Goal: Transaction & Acquisition: Purchase product/service

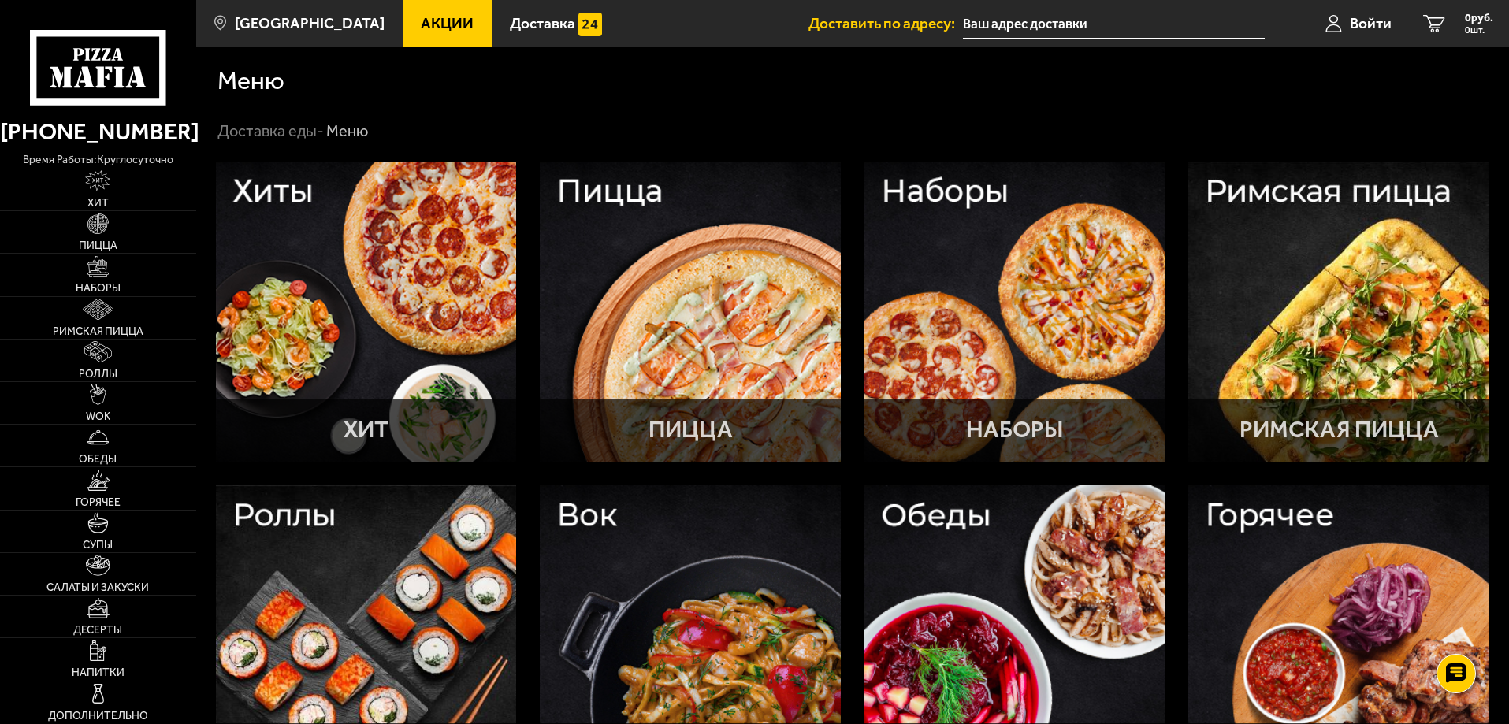
click at [943, 335] on div at bounding box center [1014, 312] width 301 height 301
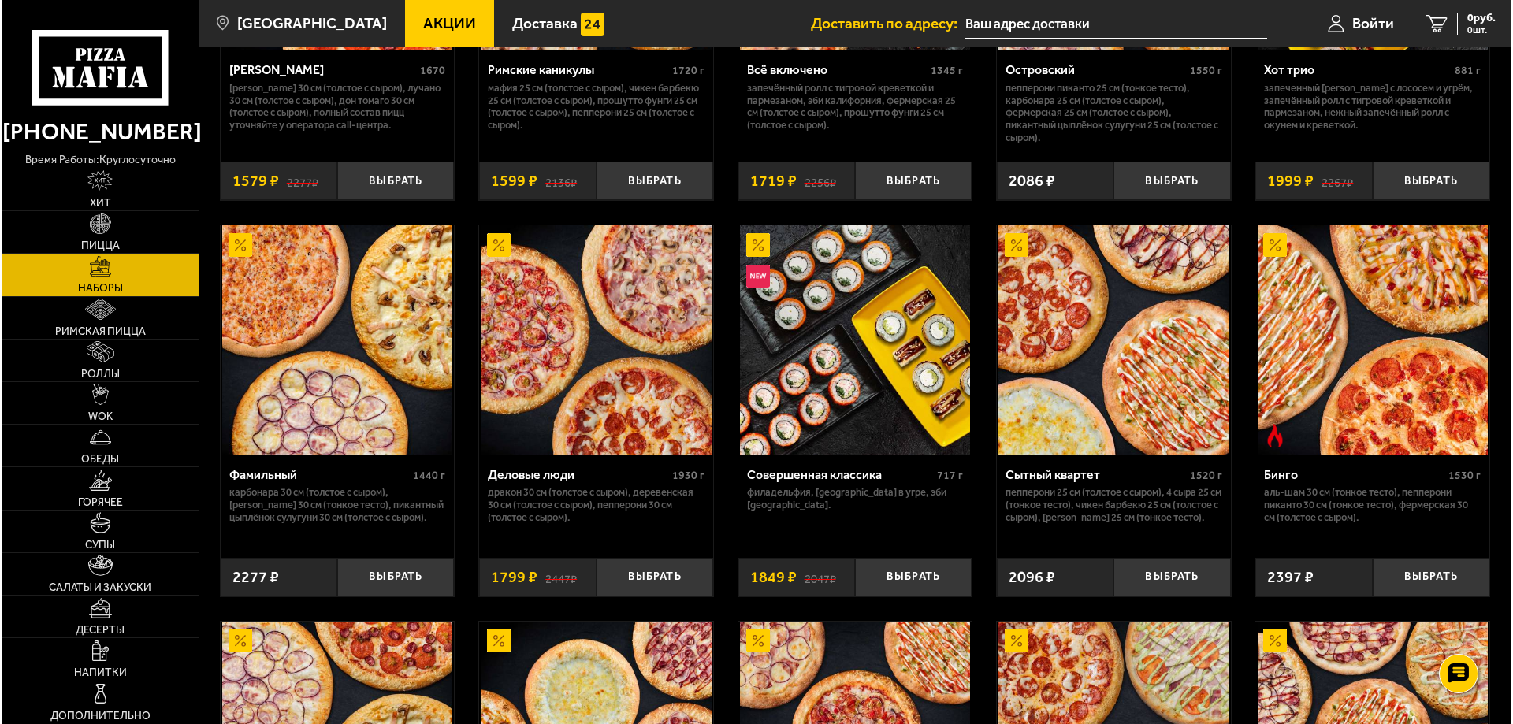
scroll to position [1655, 0]
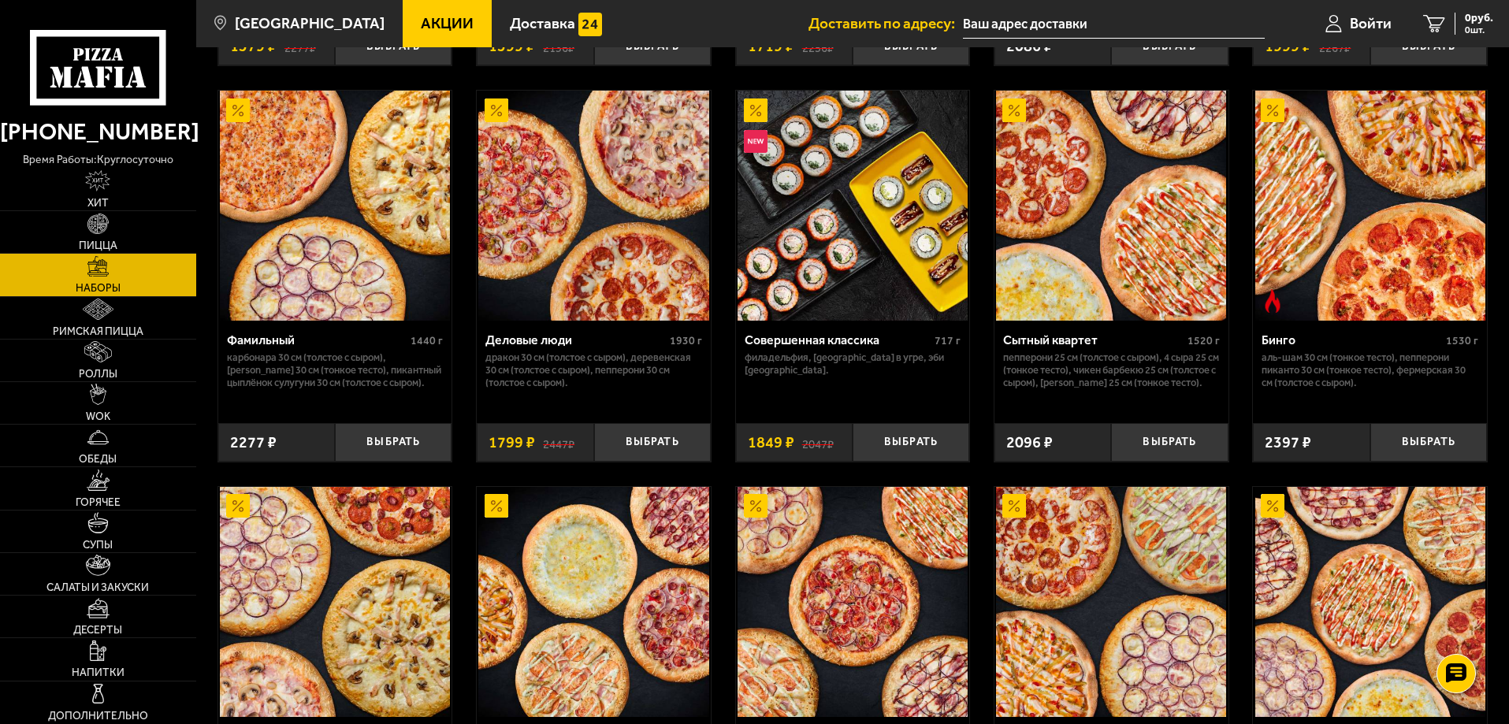
click at [526, 334] on div "Деловые люди 1930 г Дракон 30 см (толстое с сыром), Деревенская 30 см (толстое …" at bounding box center [594, 366] width 234 height 91
click at [529, 343] on div "Деловые люди" at bounding box center [575, 339] width 180 height 15
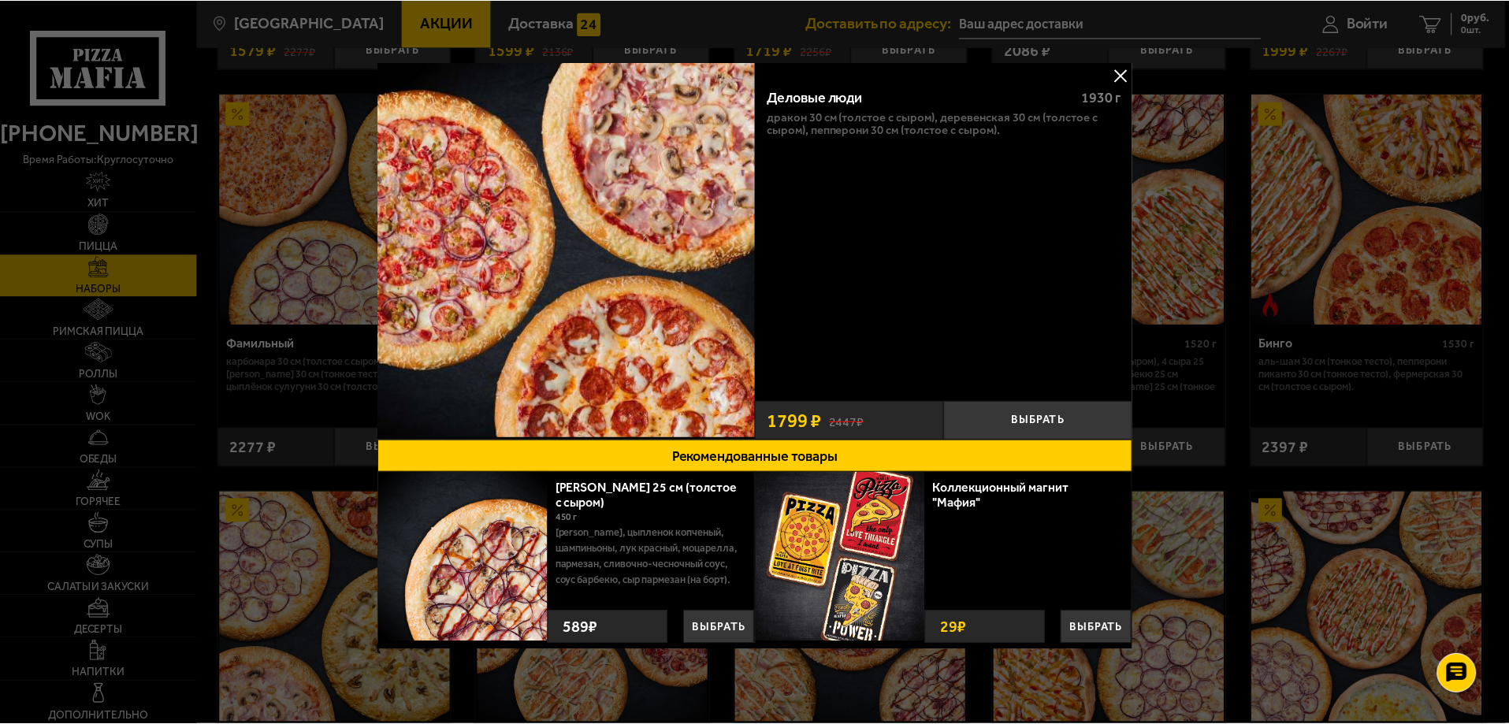
scroll to position [5, 0]
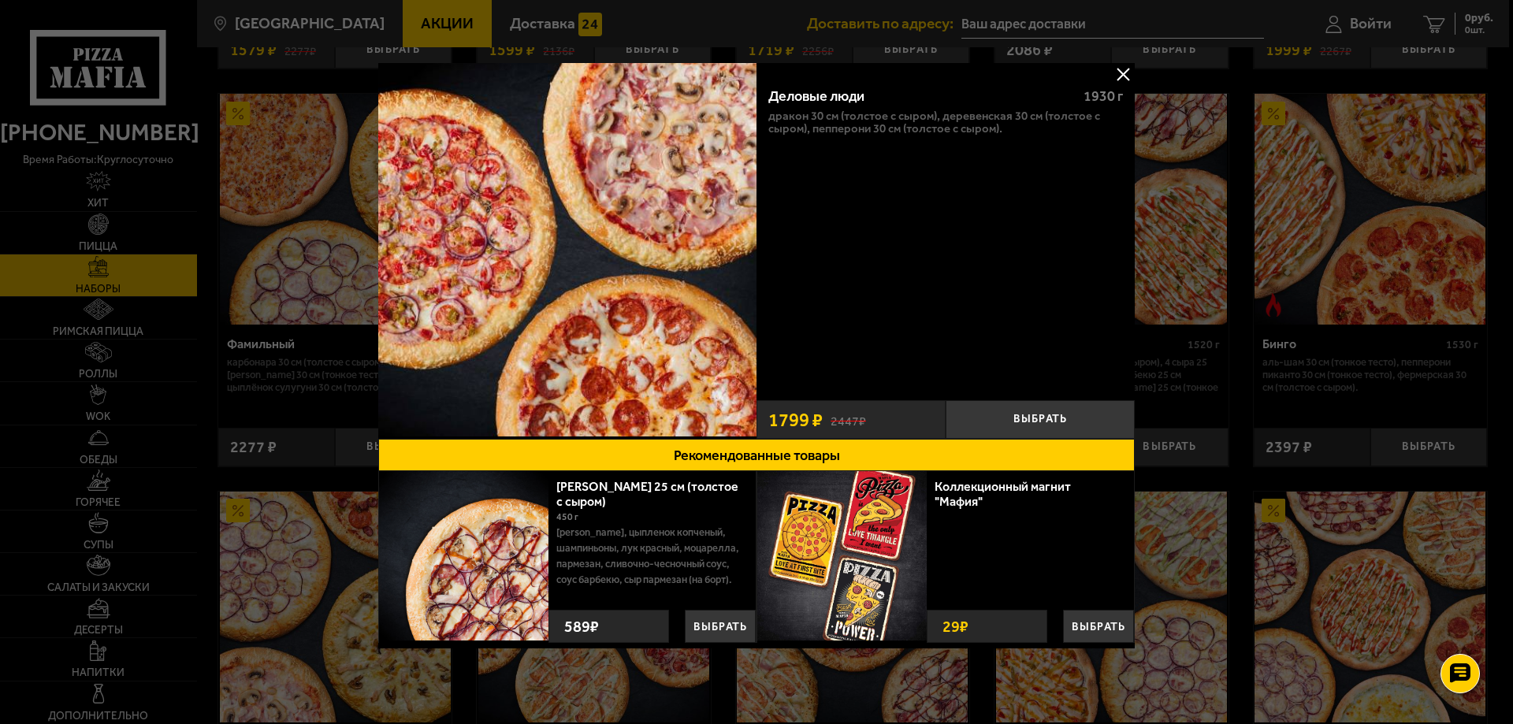
click at [1120, 64] on button at bounding box center [1123, 74] width 24 height 24
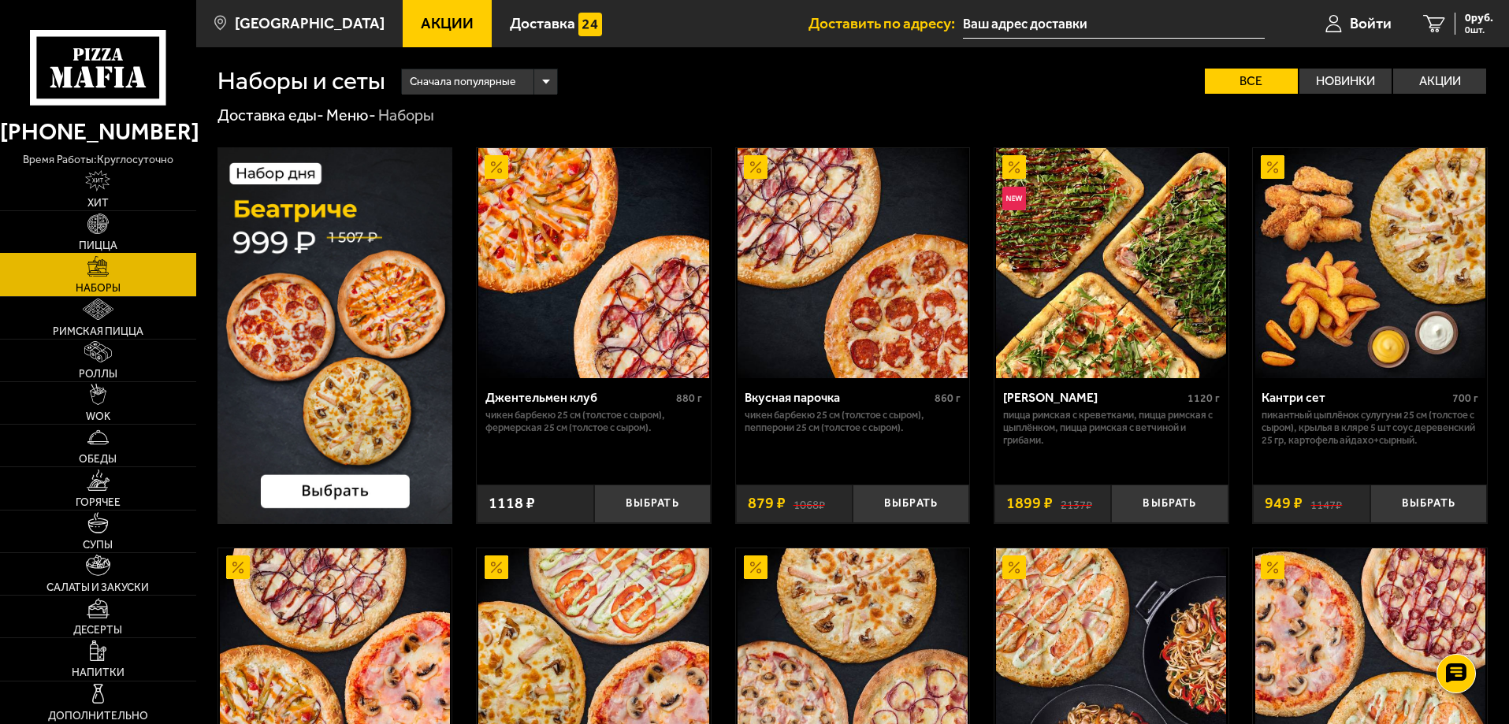
click at [136, 239] on link "Пицца" at bounding box center [98, 232] width 196 height 42
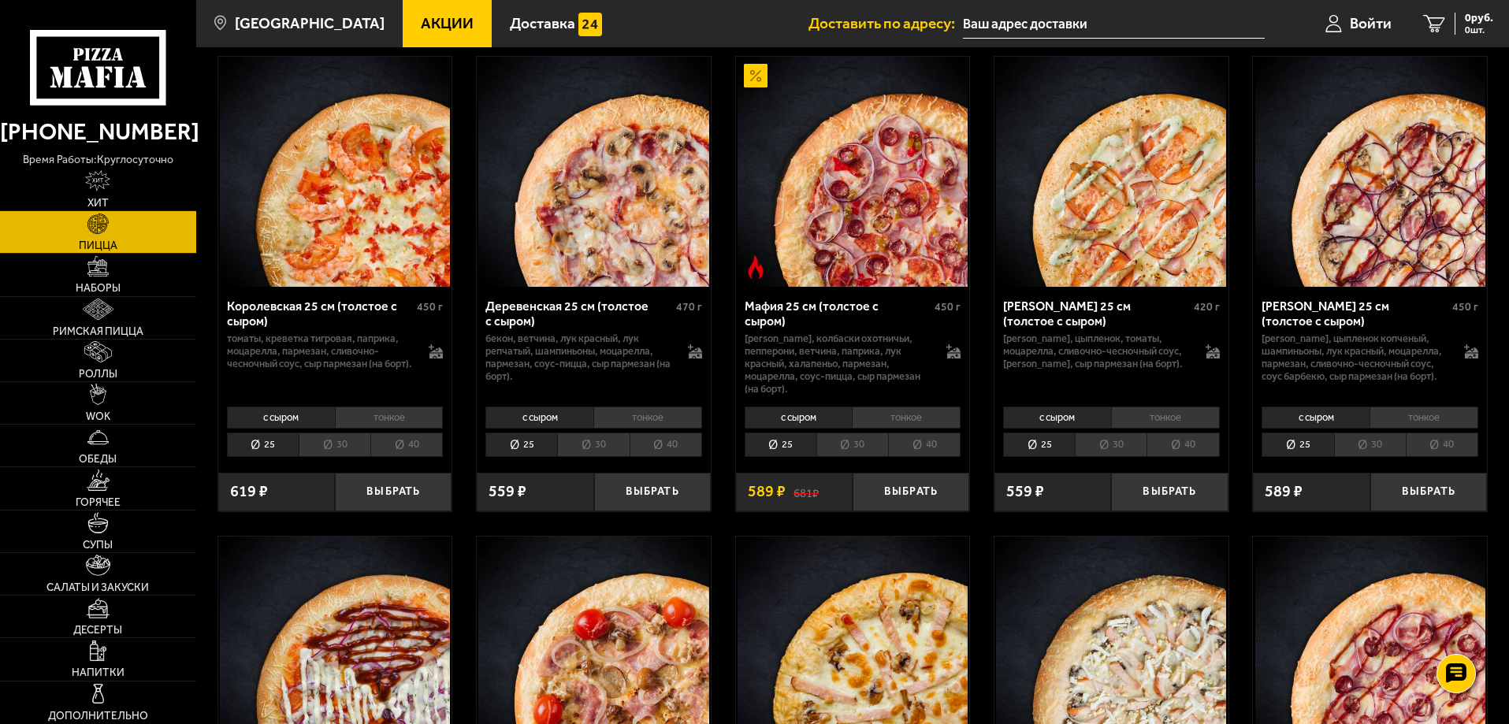
scroll to position [1576, 0]
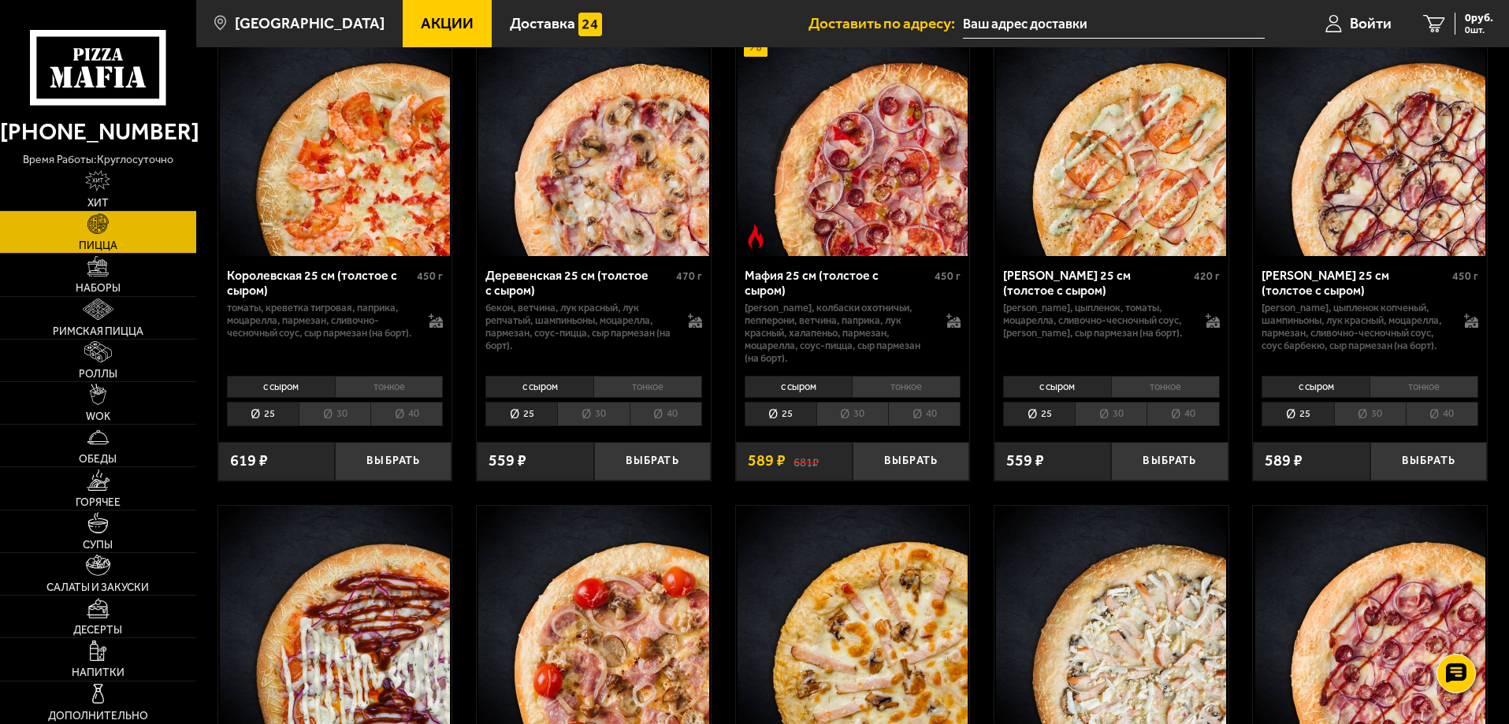
click at [591, 298] on div "Деревенская 25 см (толстое с сыром)" at bounding box center [578, 283] width 187 height 30
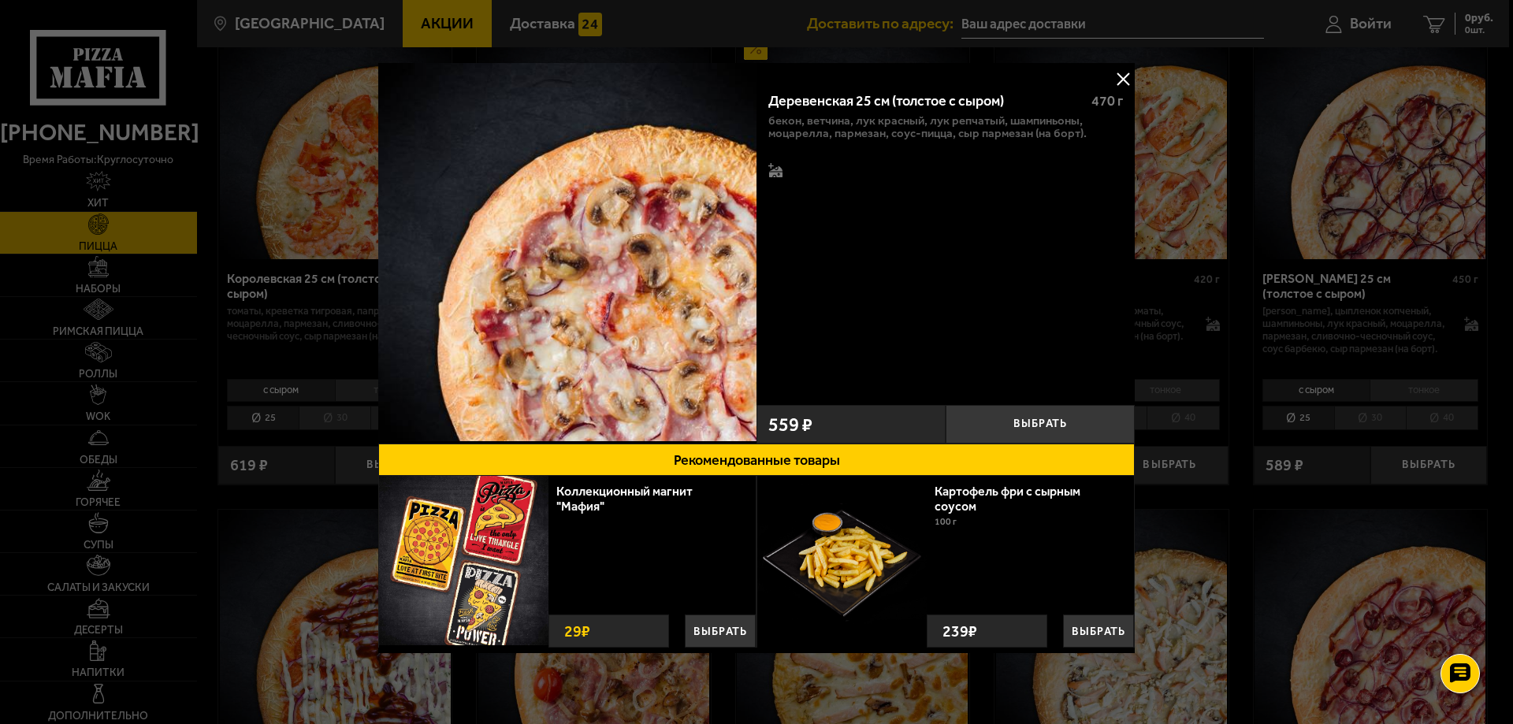
click at [1116, 70] on button at bounding box center [1123, 79] width 24 height 24
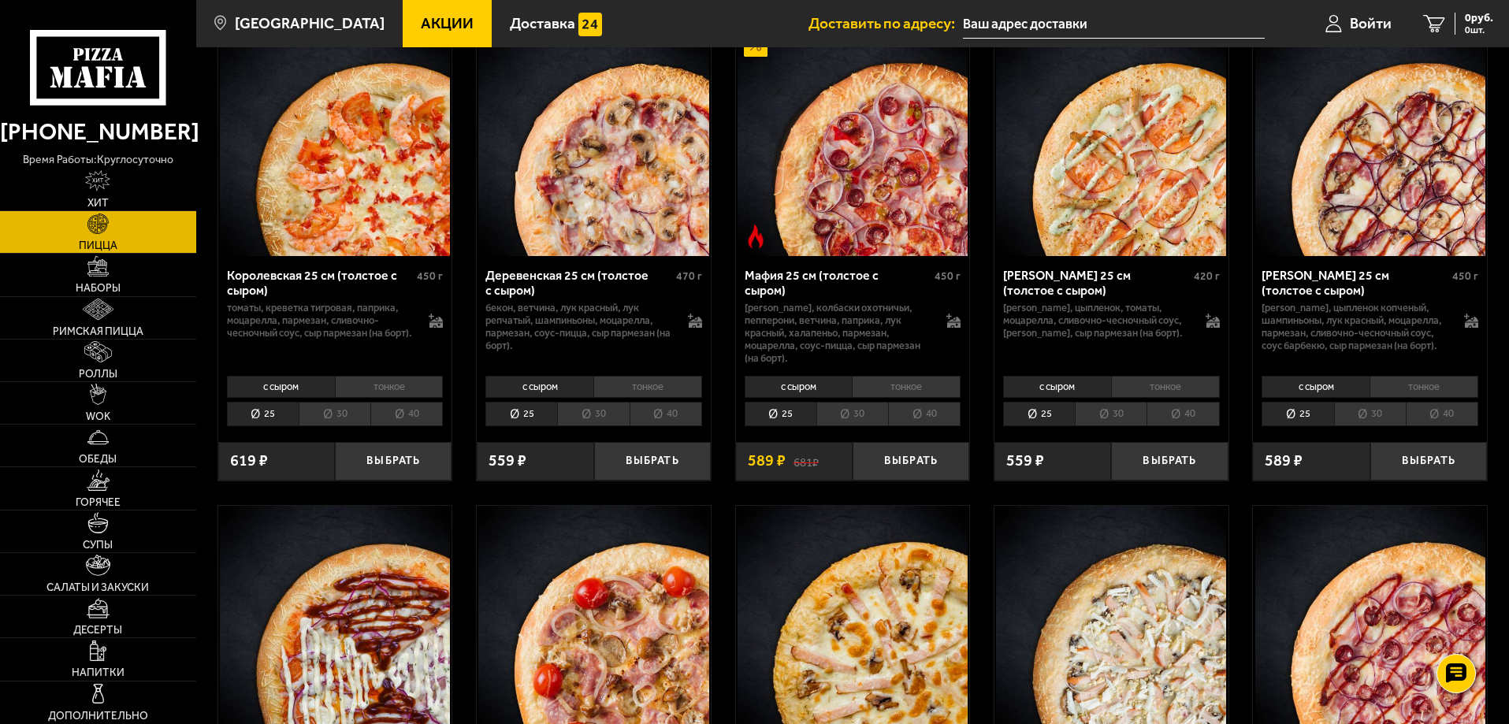
click at [1090, 426] on li "30" at bounding box center [1111, 414] width 72 height 24
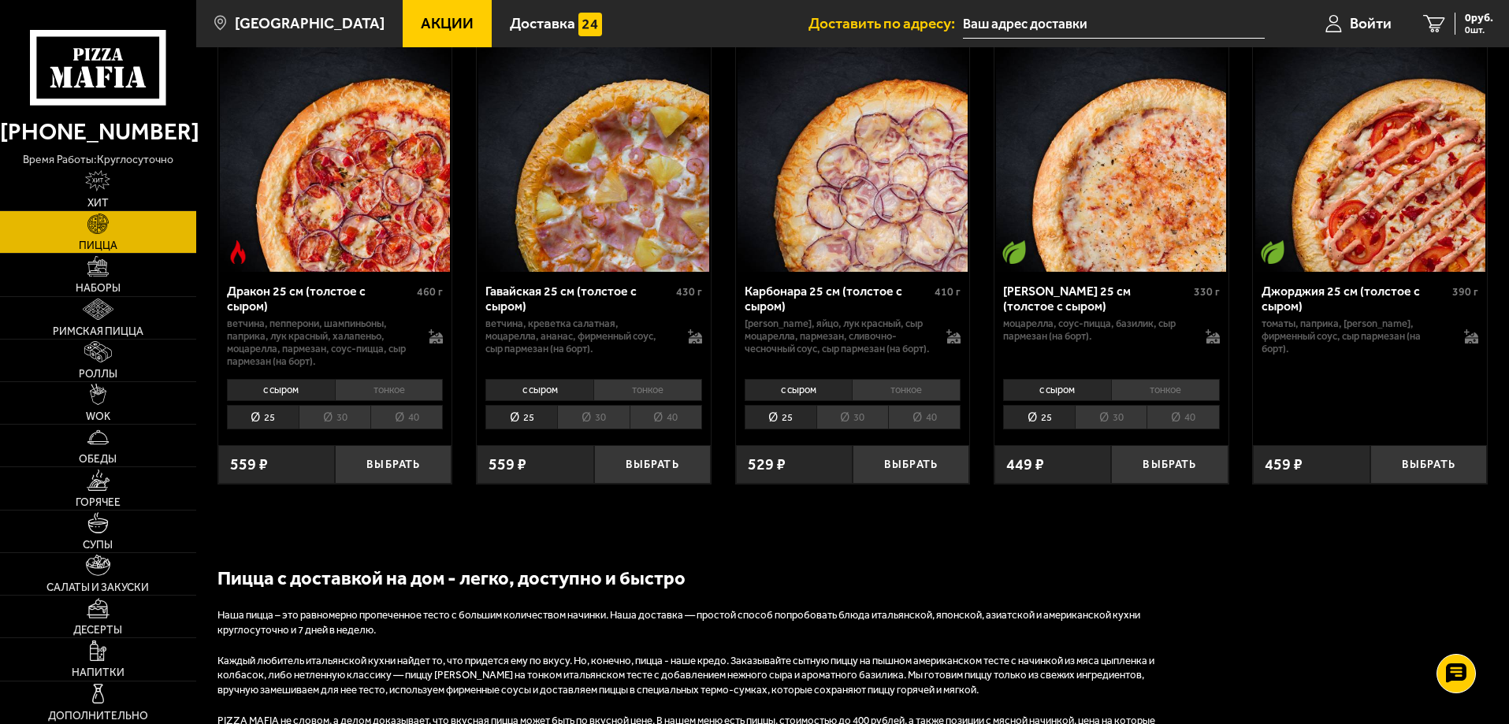
scroll to position [2521, 0]
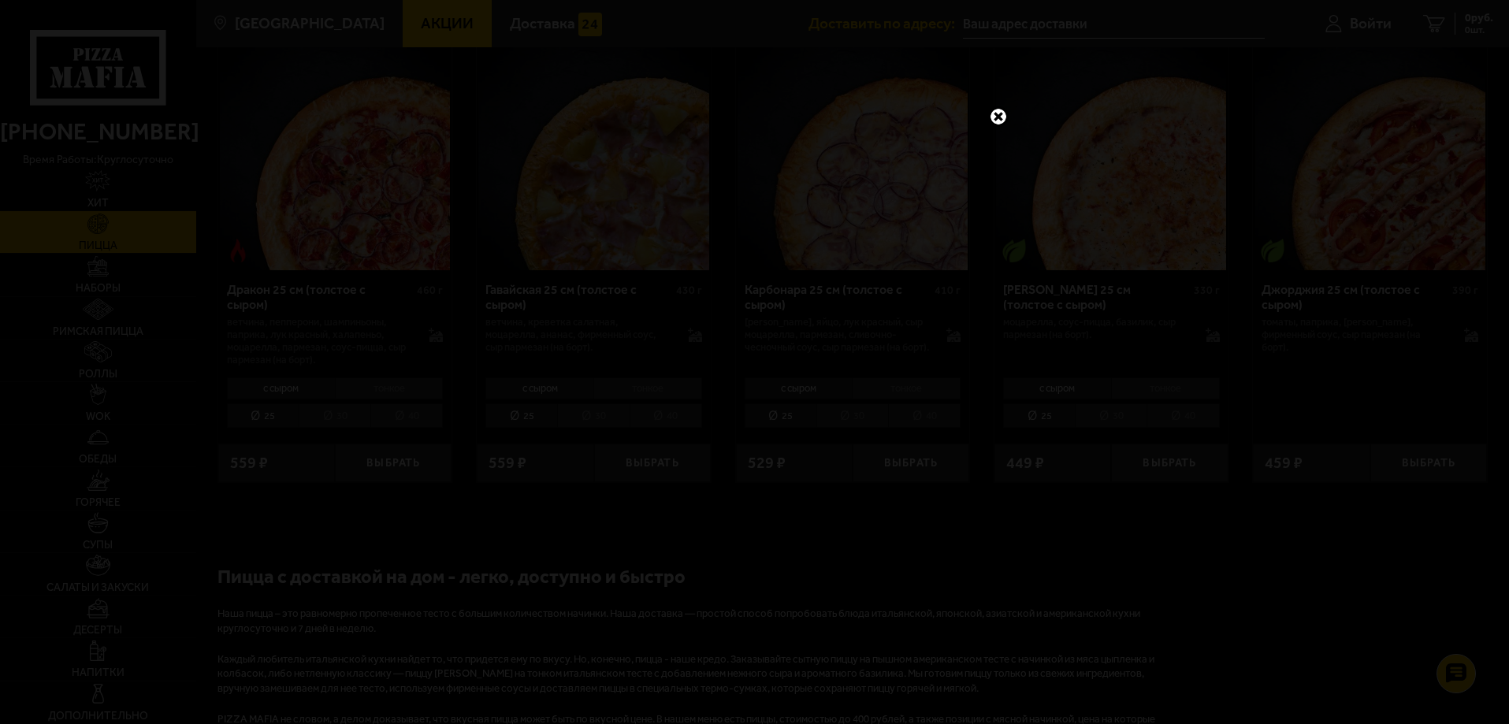
click at [1005, 121] on link at bounding box center [998, 116] width 20 height 20
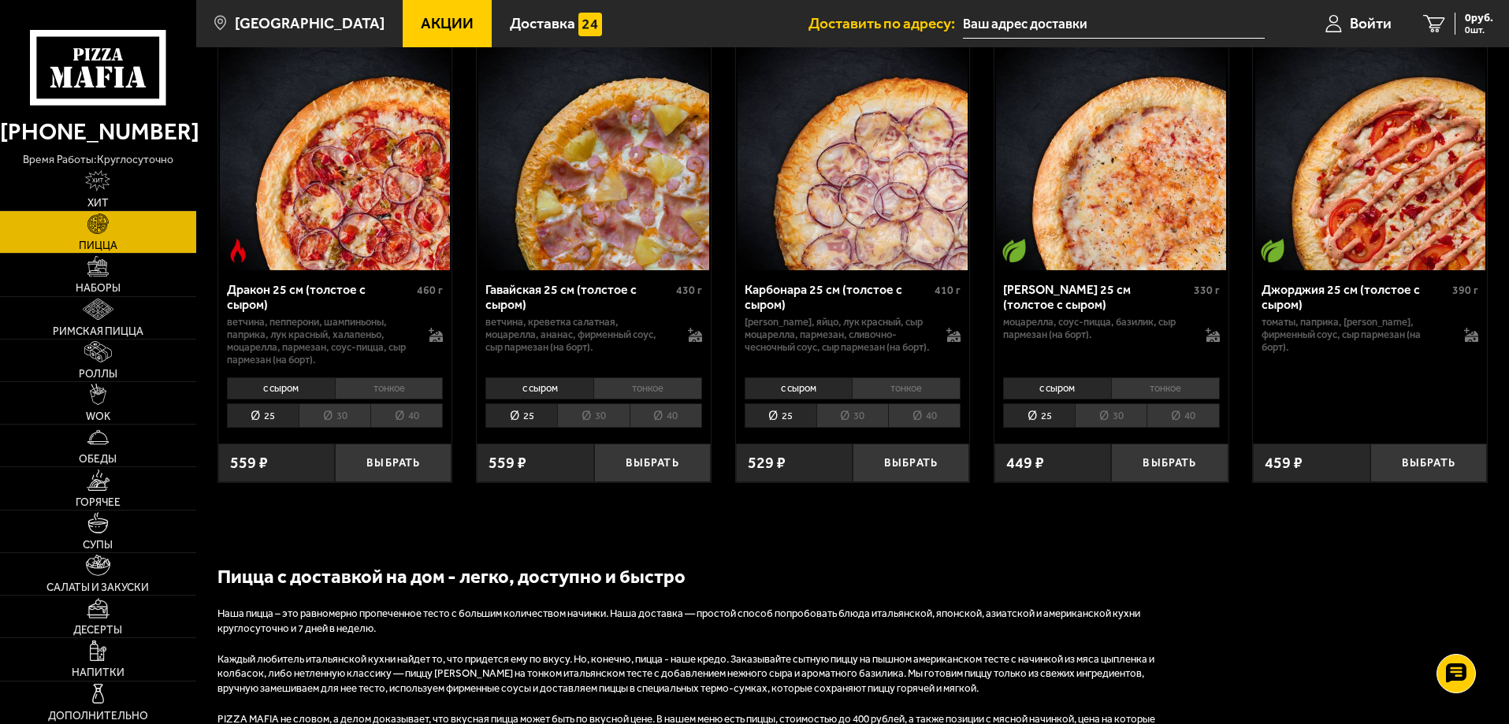
scroll to position [1576, 0]
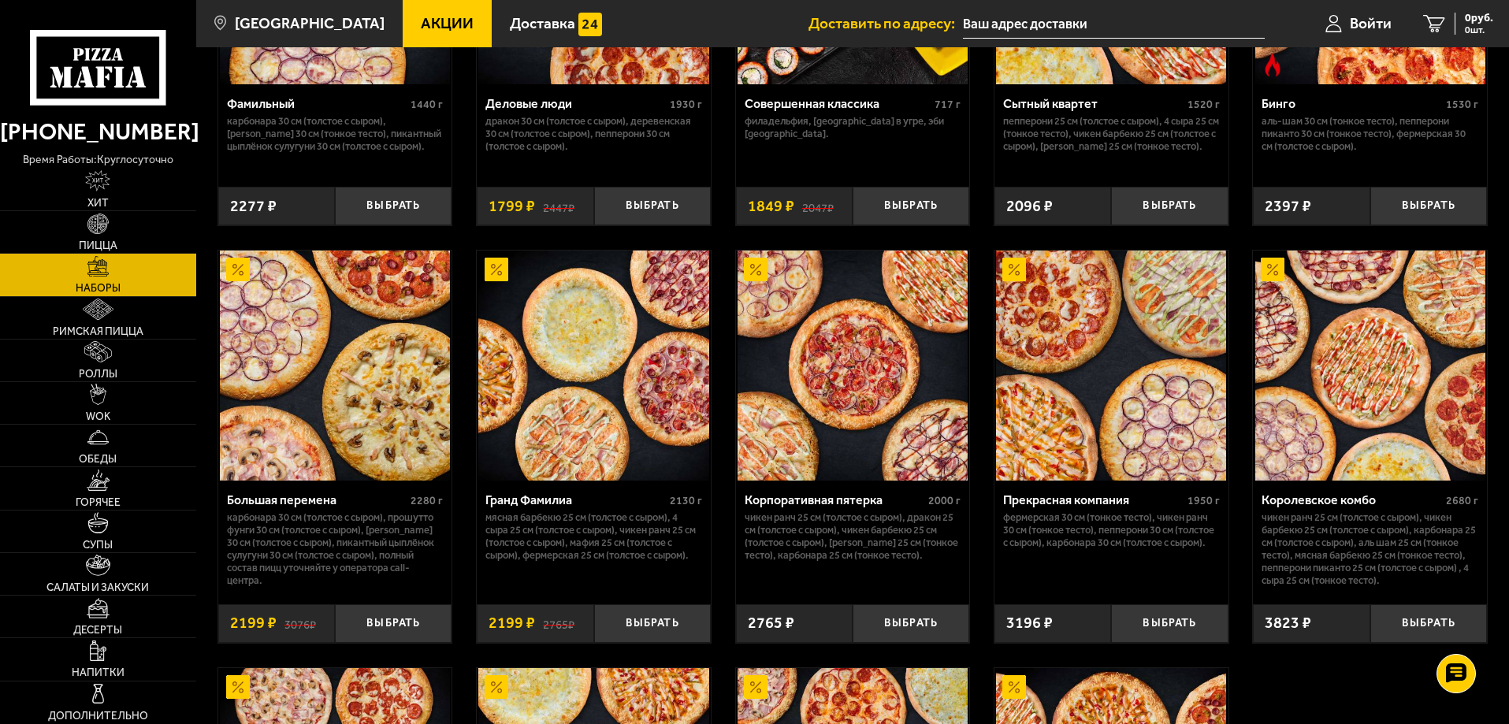
scroll to position [1497, 0]
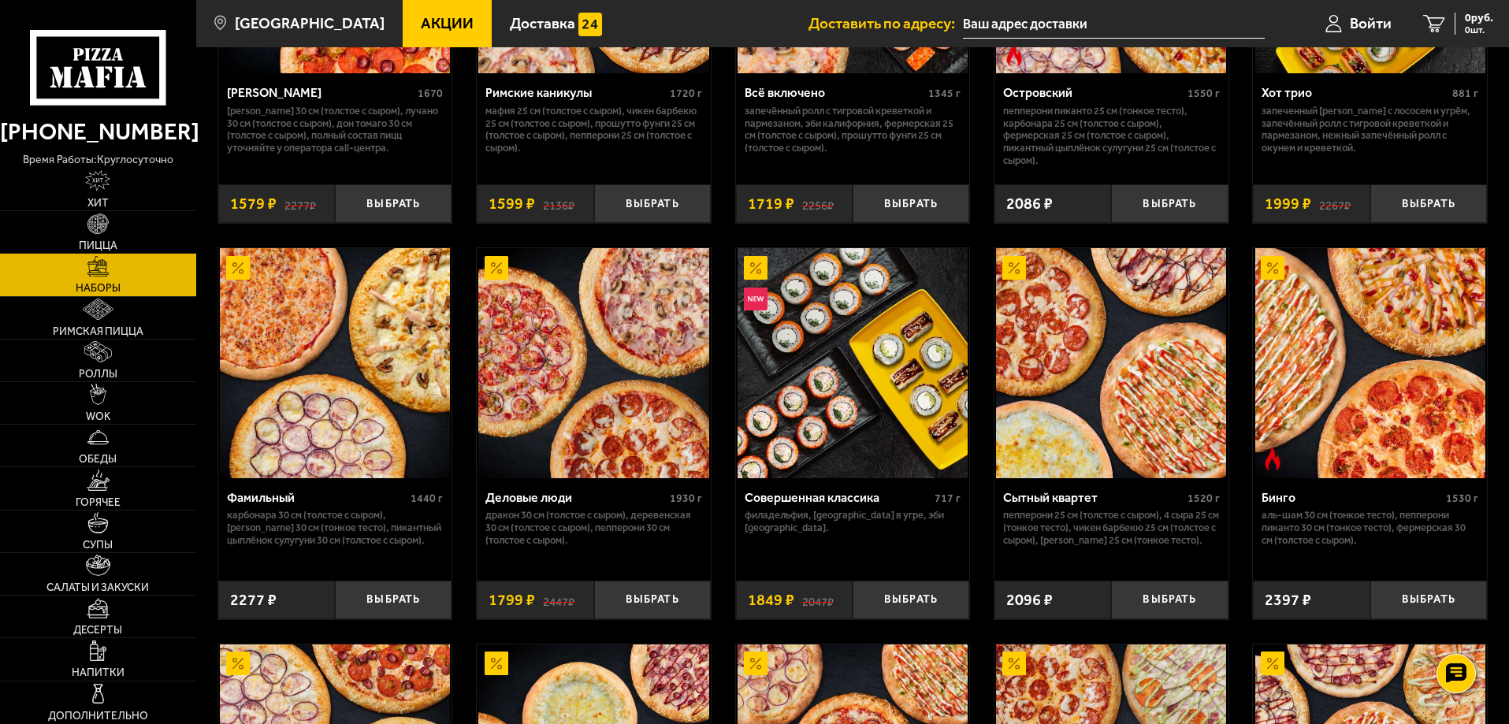
click at [539, 301] on img at bounding box center [593, 363] width 230 height 230
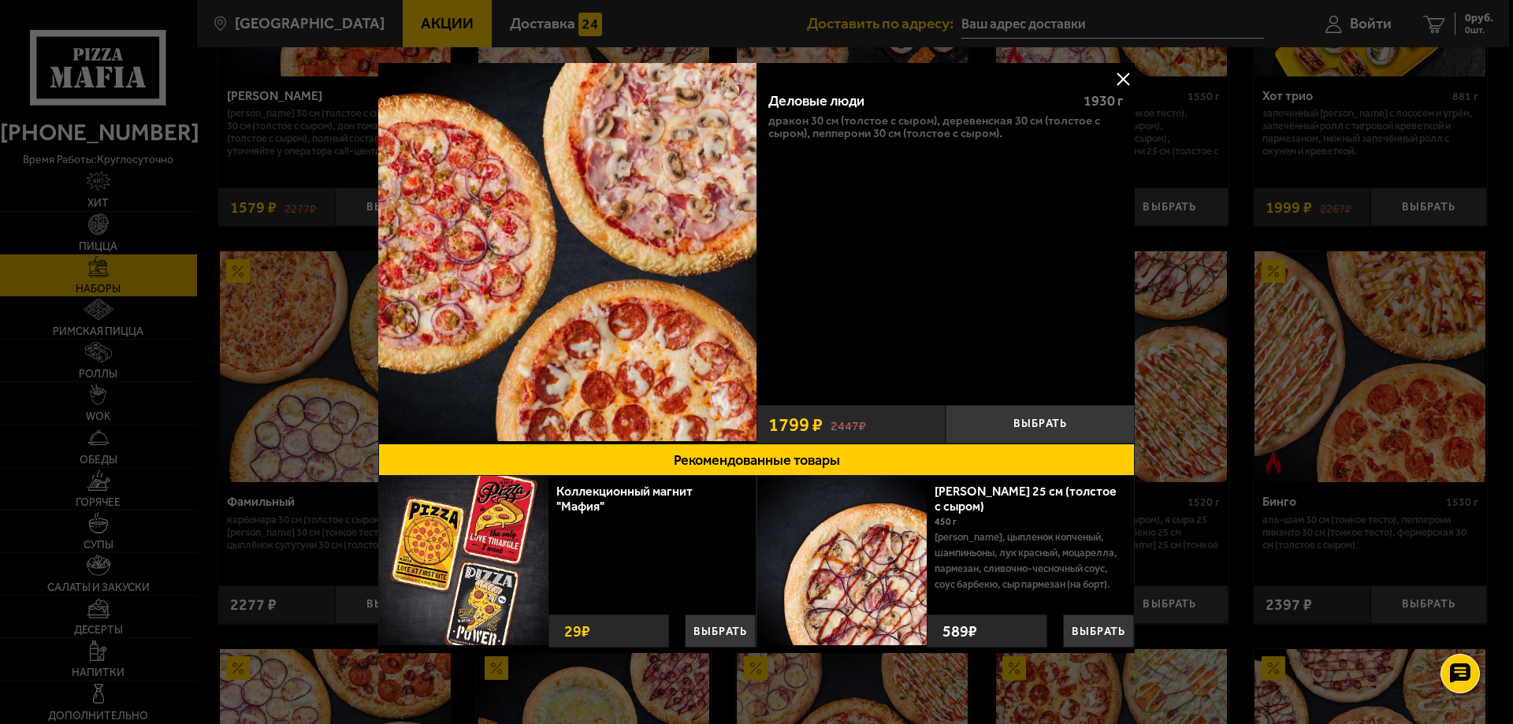
click at [1122, 72] on button at bounding box center [1123, 79] width 24 height 24
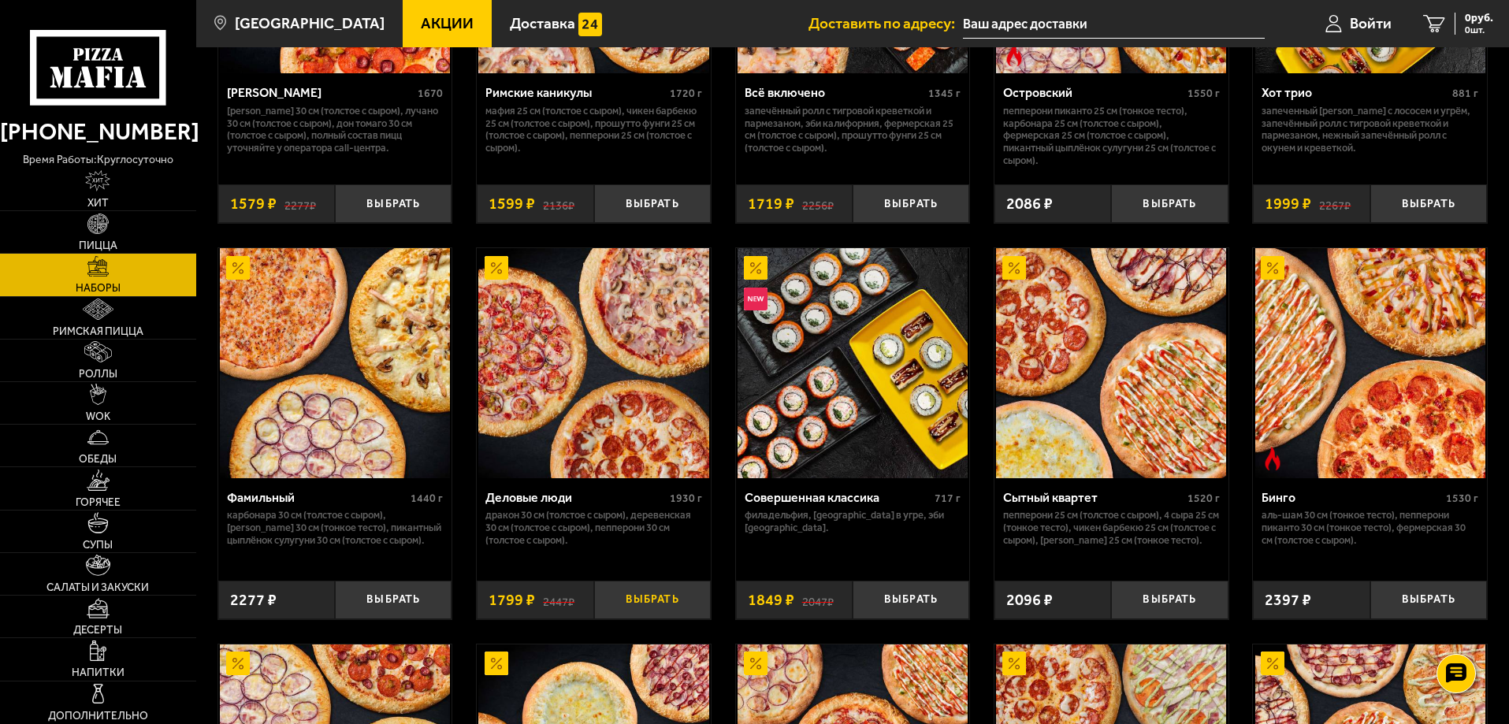
click at [676, 609] on button "Выбрать" at bounding box center [652, 600] width 117 height 39
click at [1149, 16] on input "text" at bounding box center [1095, 23] width 302 height 29
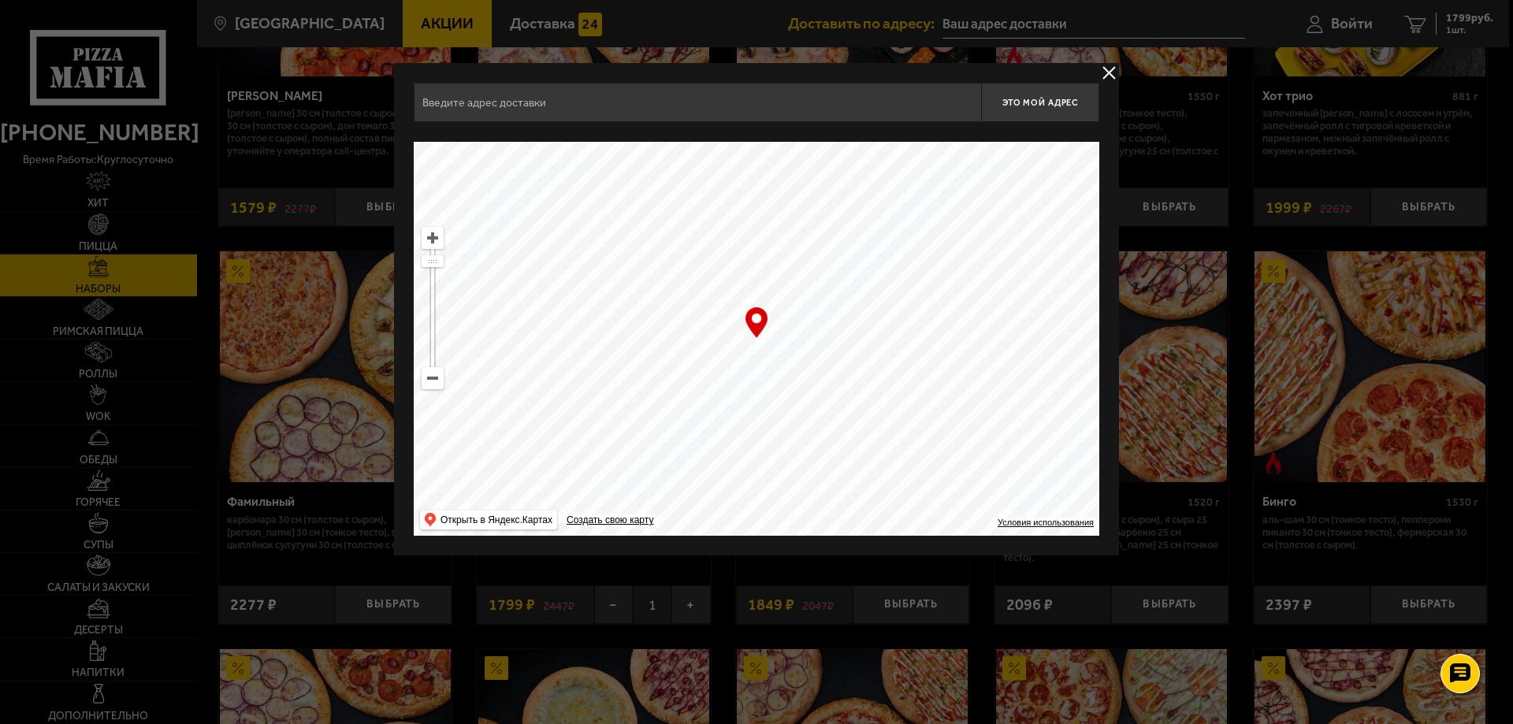
type input "[STREET_ADDRESS]"
click at [1012, 103] on span "Это мой адрес" at bounding box center [1040, 103] width 76 height 10
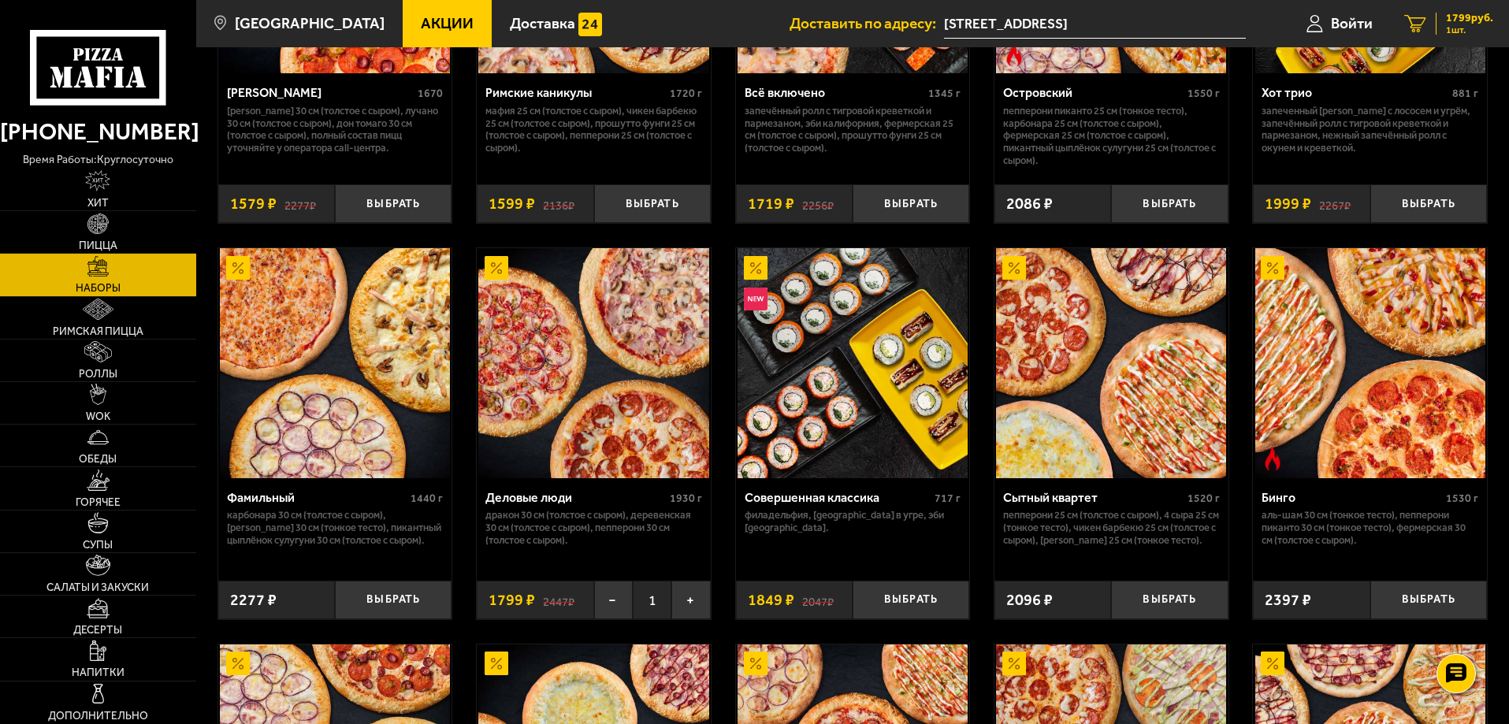
click at [1475, 16] on span "1799 руб." at bounding box center [1469, 18] width 47 height 11
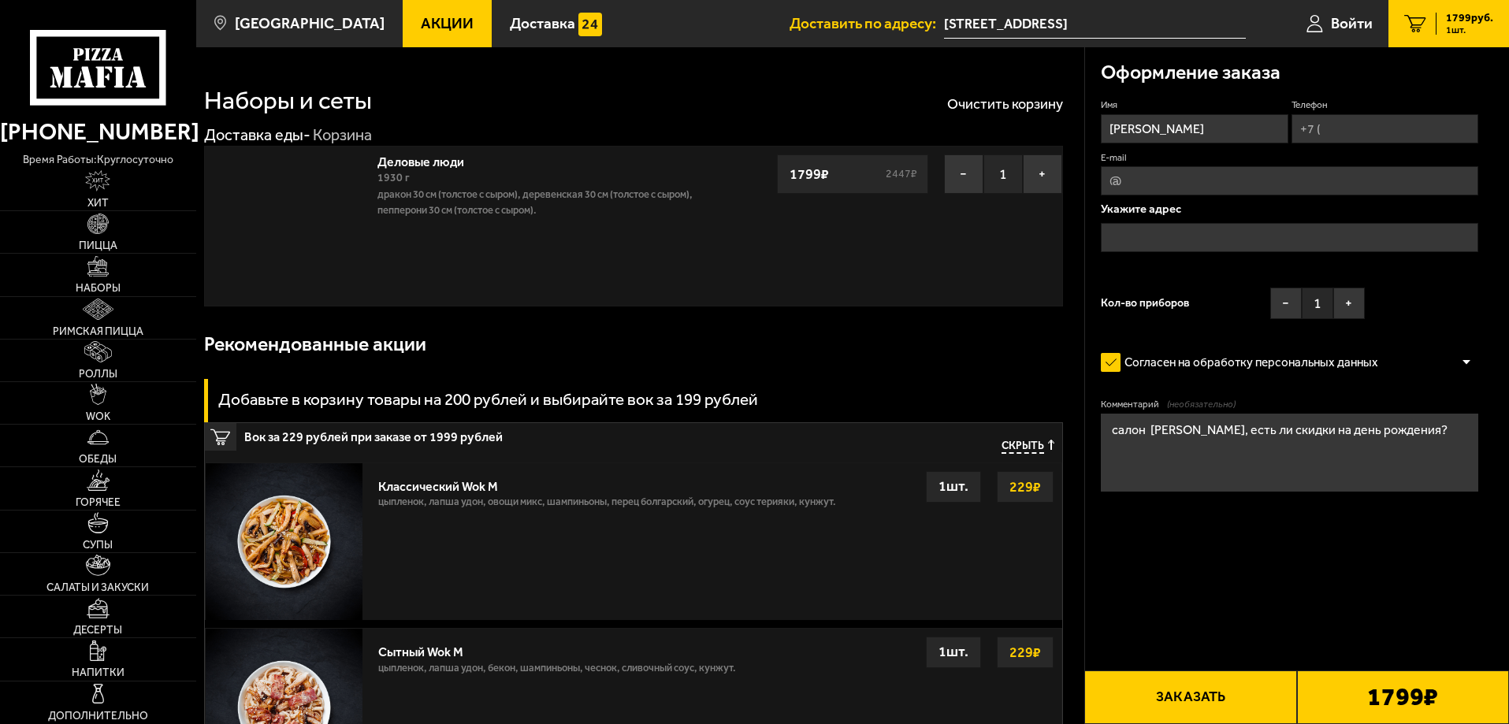
type input "[STREET_ADDRESS]"
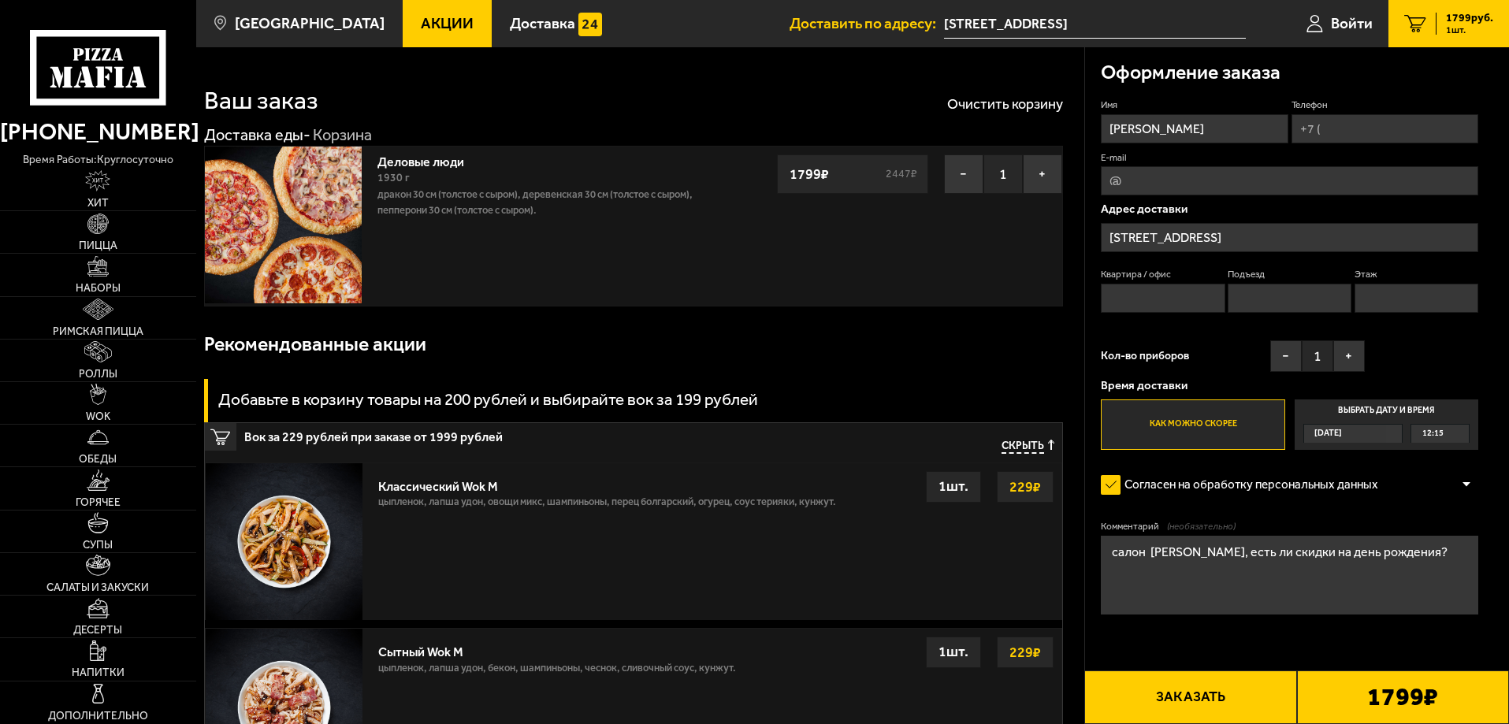
drag, startPoint x: 1417, startPoint y: 550, endPoint x: 1202, endPoint y: 558, distance: 215.2
click at [1202, 558] on textarea "салон [PERSON_NAME], есть ли скидки на день рождения?" at bounding box center [1289, 575] width 377 height 79
type textarea "салон Керамос"
